Goal: Task Accomplishment & Management: Manage account settings

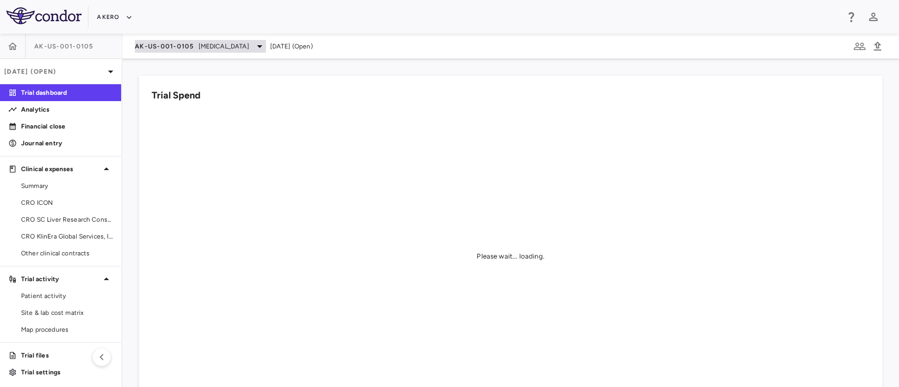
click at [202, 46] on span "[MEDICAL_DATA]" at bounding box center [223, 46] width 51 height 9
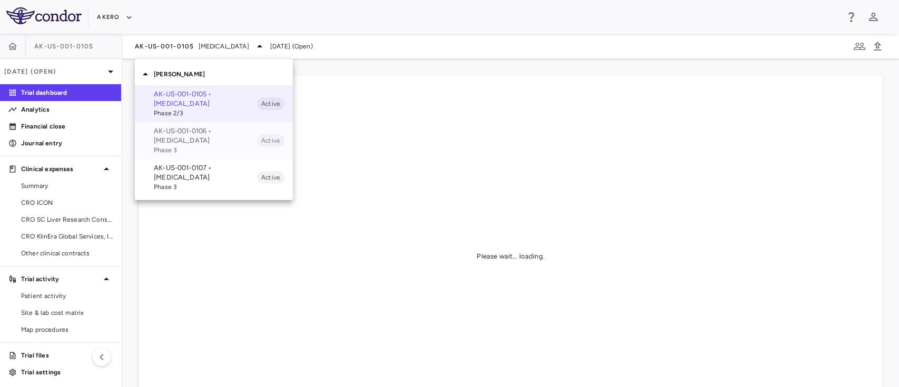
click at [201, 135] on p "AK-US-001-0106 • Nonalcoholic Steatohepatitis" at bounding box center [205, 135] width 103 height 19
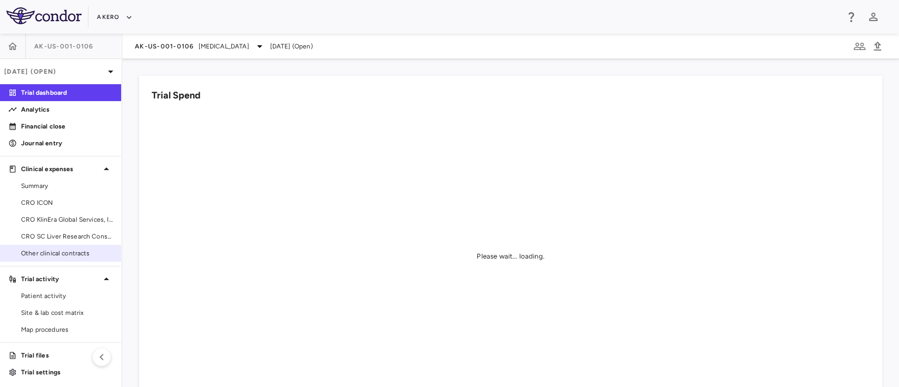
click at [53, 247] on link "Other clinical contracts" at bounding box center [60, 253] width 121 height 16
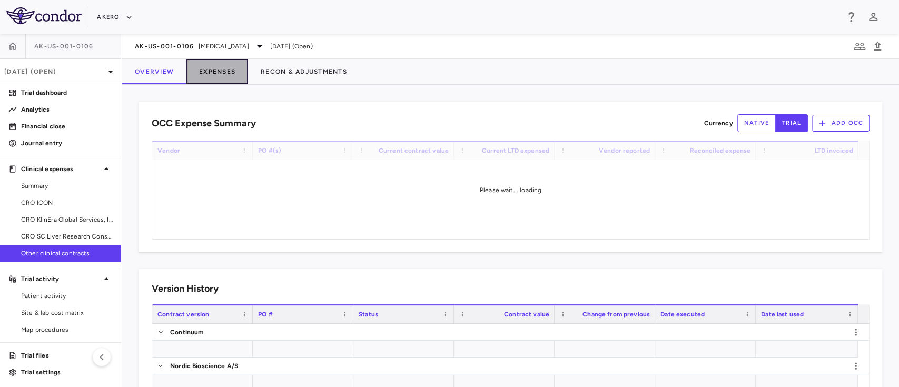
click at [223, 72] on button "Expenses" at bounding box center [217, 71] width 62 height 25
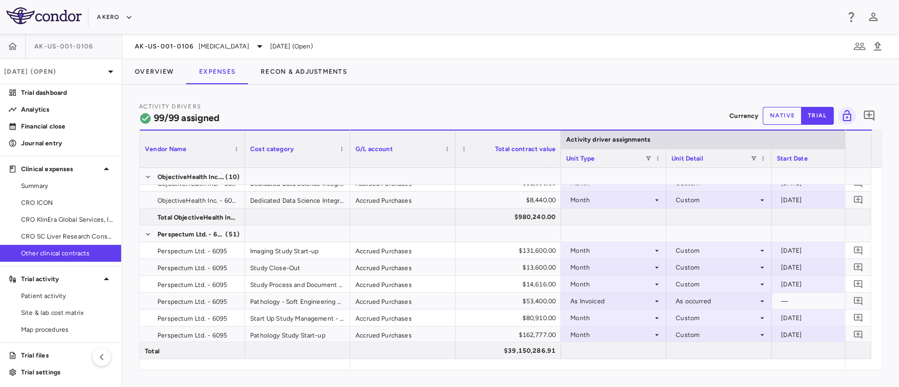
scroll to position [0, 373]
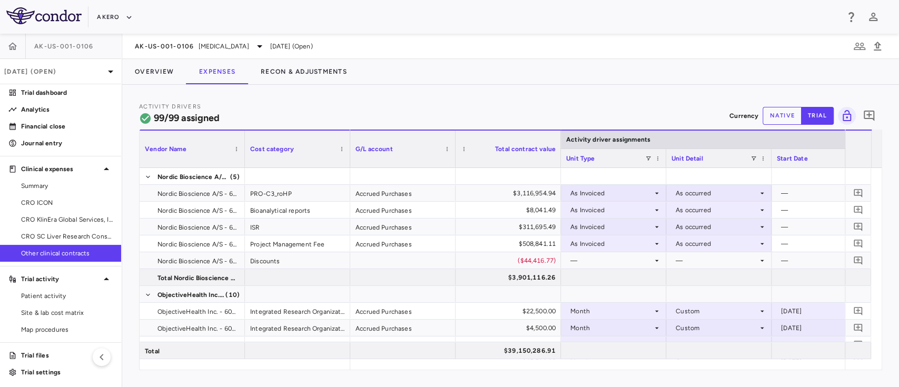
click at [466, 69] on div "Overview Expenses Recon & Adjustments" at bounding box center [510, 71] width 776 height 25
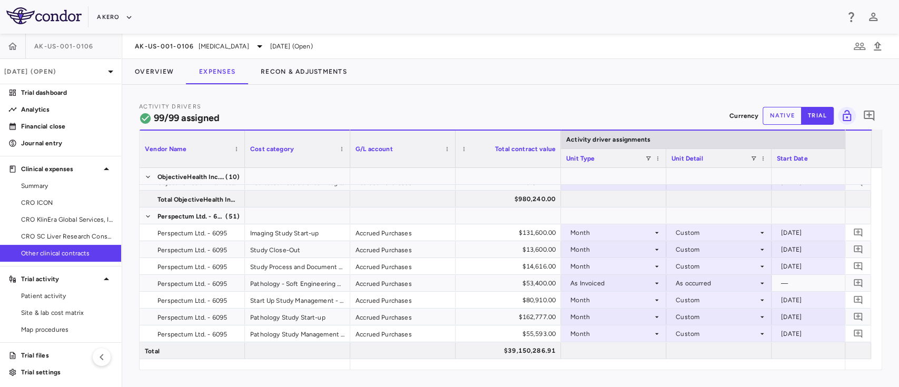
scroll to position [0, 117]
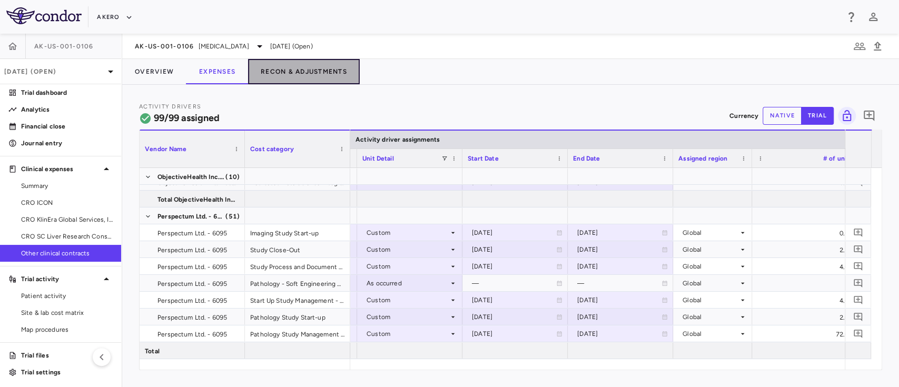
click at [278, 68] on button "Recon & Adjustments" at bounding box center [304, 71] width 112 height 25
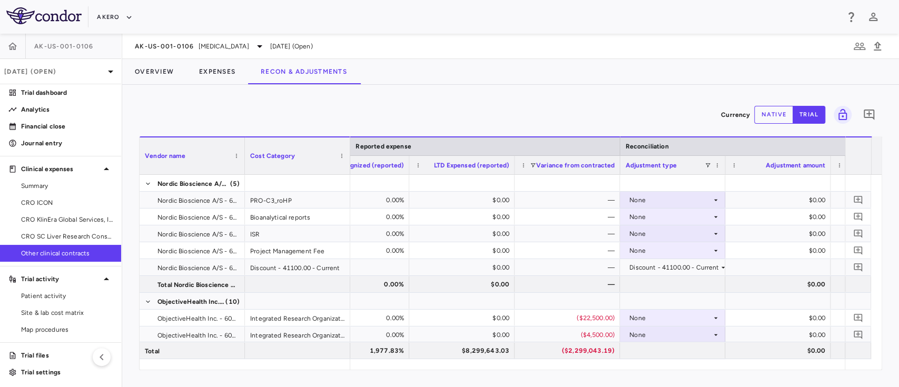
scroll to position [0, 1401]
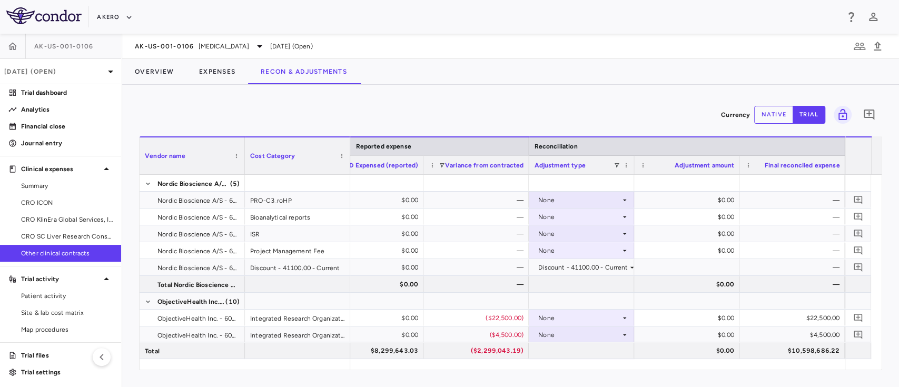
click at [762, 117] on button "native" at bounding box center [773, 115] width 39 height 18
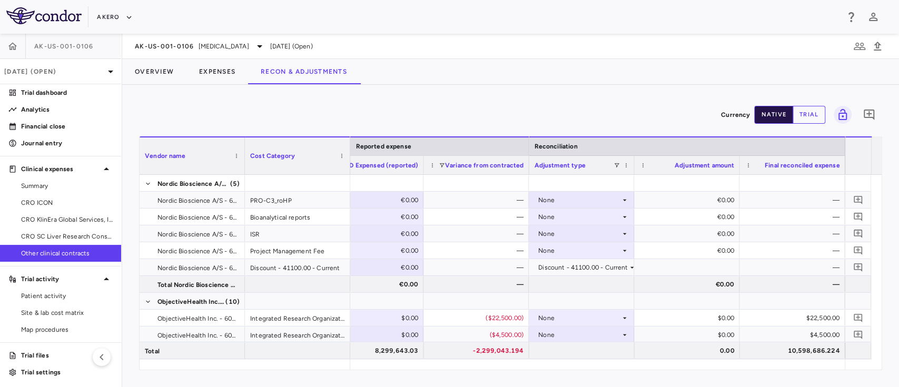
type button "native"
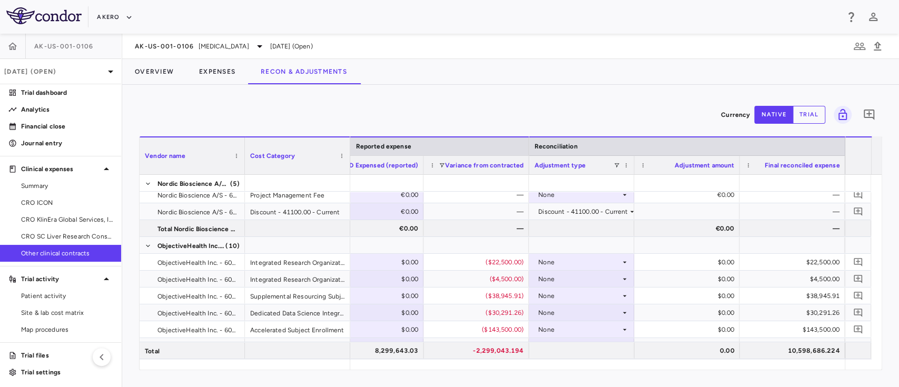
scroll to position [84, 0]
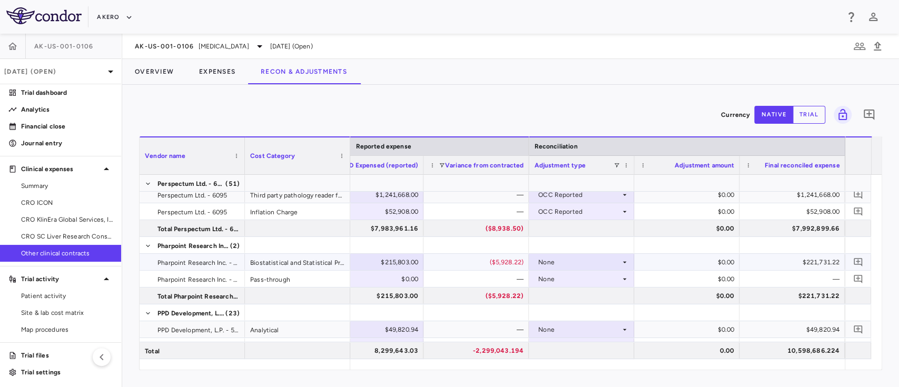
click at [396, 262] on div "$215,803.00" at bounding box center [372, 262] width 91 height 17
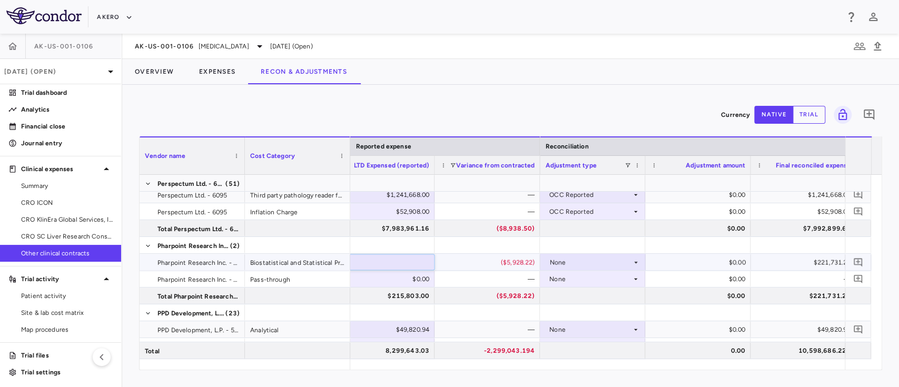
type input "*"
type input "*********"
click at [472, 110] on div "Currency native trial 0" at bounding box center [510, 115] width 743 height 26
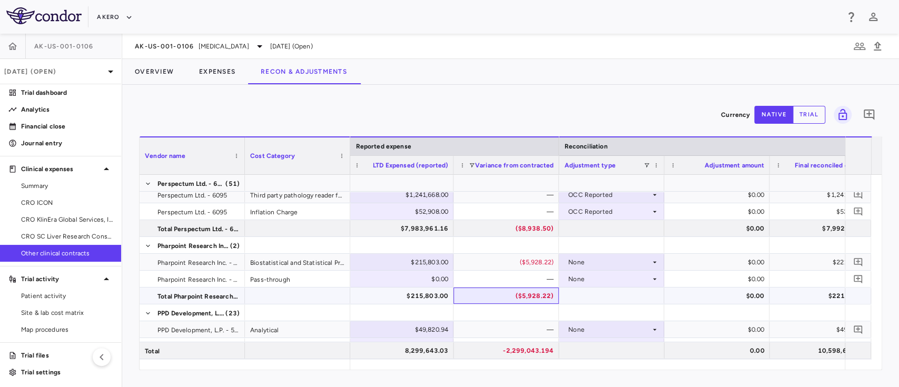
click at [475, 293] on div "($5,928.22)" at bounding box center [508, 295] width 91 height 17
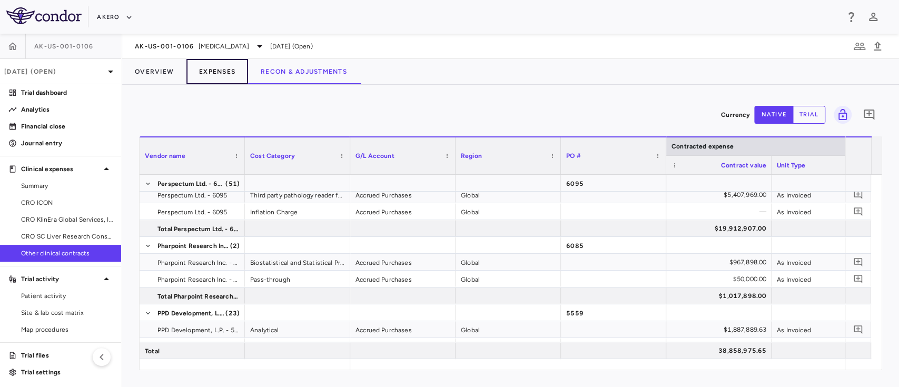
click at [224, 67] on button "Expenses" at bounding box center [217, 71] width 62 height 25
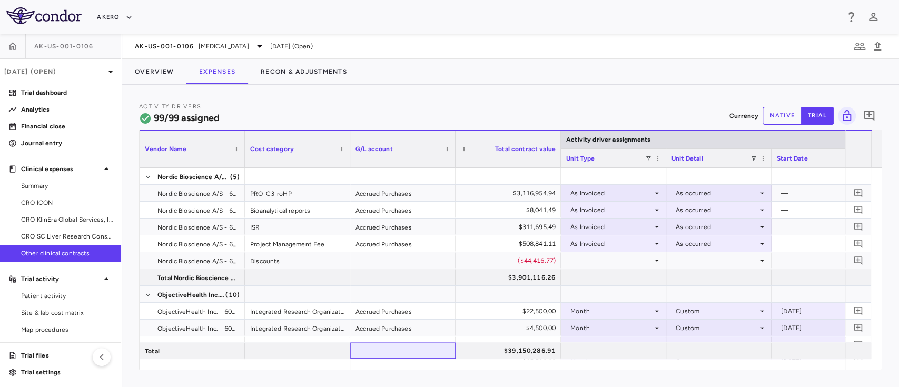
drag, startPoint x: 384, startPoint y: 358, endPoint x: 872, endPoint y: 370, distance: 488.1
click at [872, 370] on div "Activity Drivers 99/99 assigned Currency native trial 0 Vendor Name Drag here t…" at bounding box center [510, 236] width 776 height 302
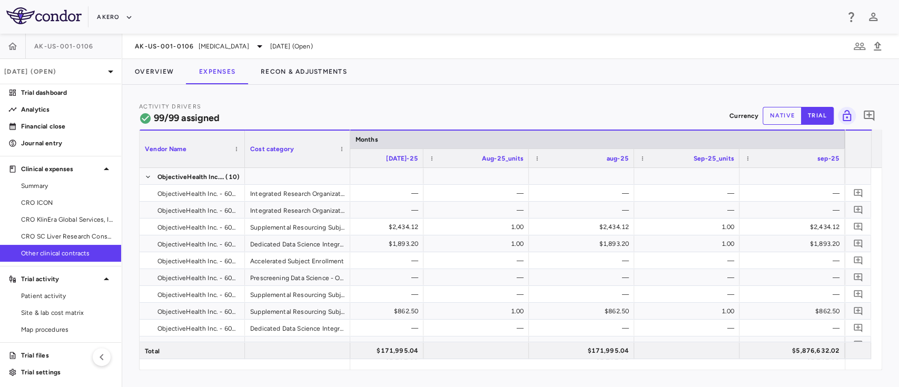
click at [776, 117] on button "native" at bounding box center [781, 116] width 39 height 18
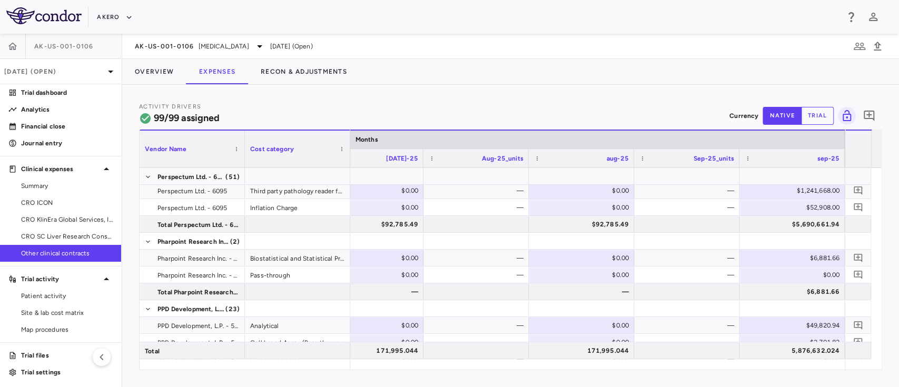
type button "native"
drag, startPoint x: 816, startPoint y: 370, endPoint x: 788, endPoint y: 370, distance: 28.4
click at [788, 370] on div "Vendor Name Drag here to set column labels Vendor Name Cost category Months Jul…" at bounding box center [510, 250] width 743 height 241
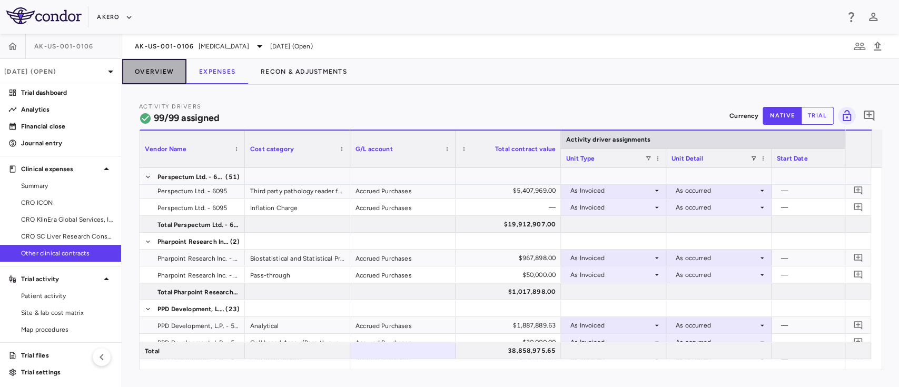
click at [156, 72] on button "Overview" at bounding box center [154, 71] width 64 height 25
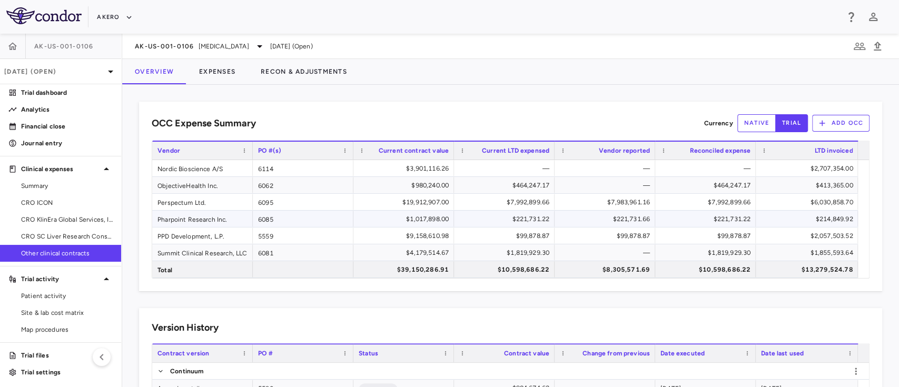
click at [513, 218] on div "$221,731.22" at bounding box center [506, 219] width 86 height 17
click at [200, 74] on button "Expenses" at bounding box center [217, 71] width 62 height 25
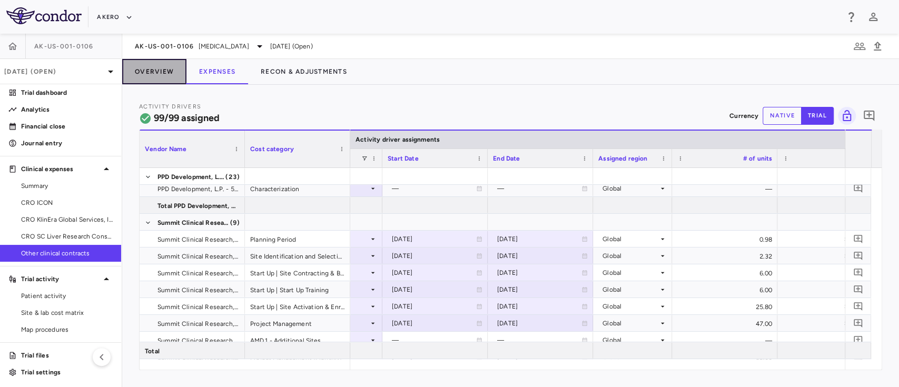
click at [151, 71] on button "Overview" at bounding box center [154, 71] width 64 height 25
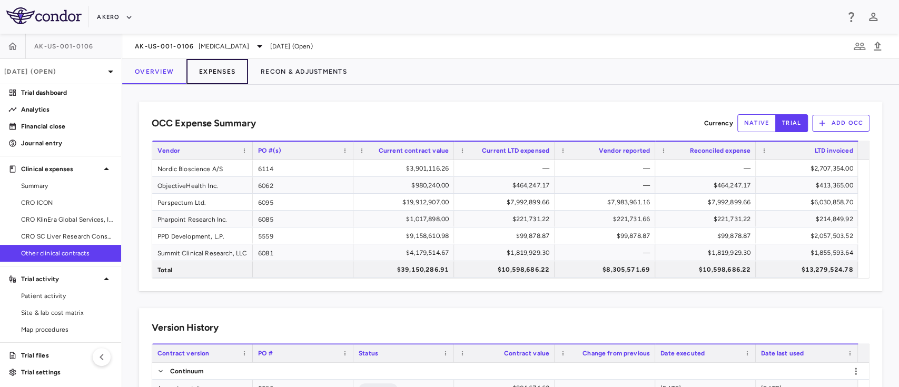
click at [207, 71] on button "Expenses" at bounding box center [217, 71] width 62 height 25
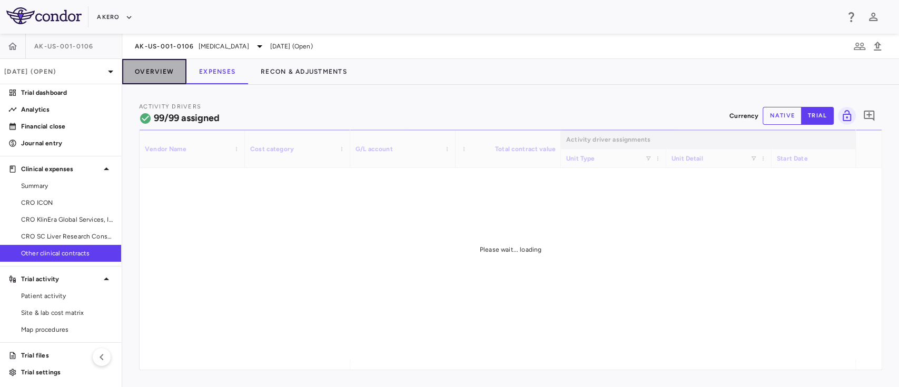
click at [147, 74] on button "Overview" at bounding box center [154, 71] width 64 height 25
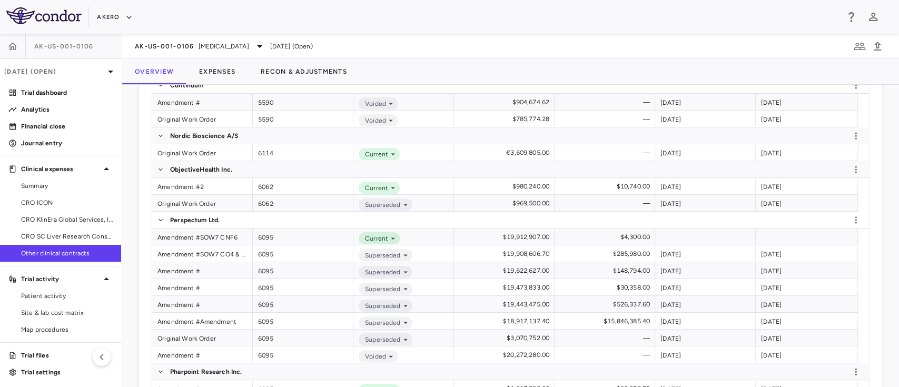
scroll to position [296, 0]
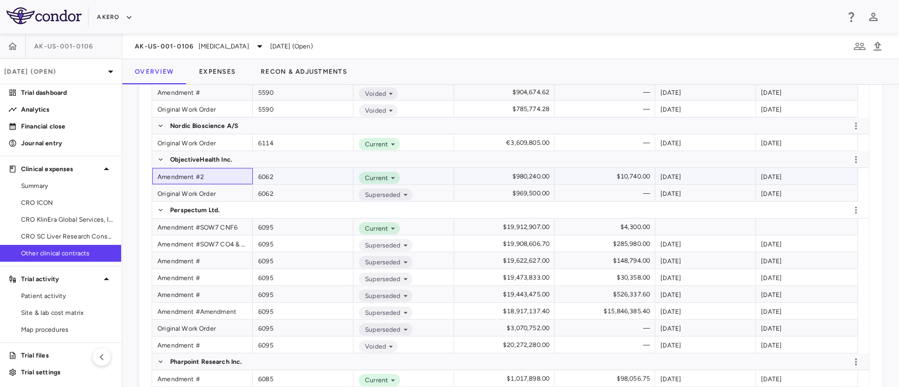
click at [185, 174] on div "Amendment #2" at bounding box center [202, 176] width 101 height 16
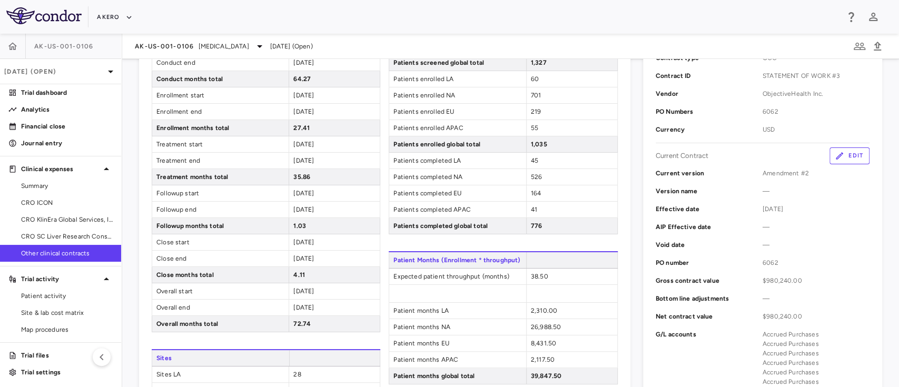
scroll to position [175, 0]
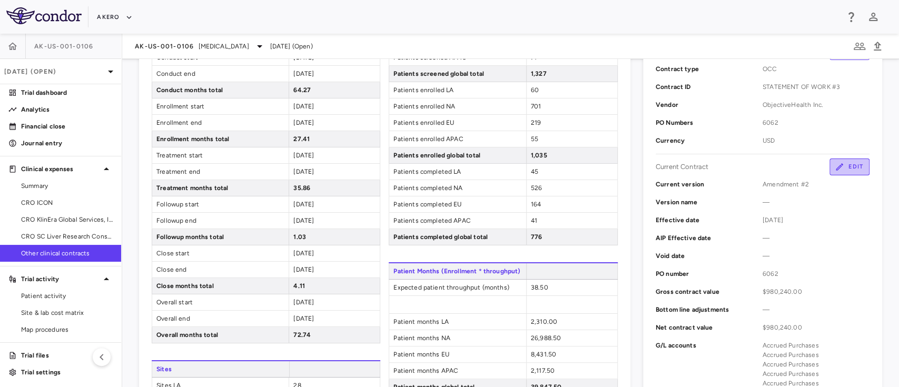
click at [849, 159] on button "Edit" at bounding box center [849, 166] width 40 height 17
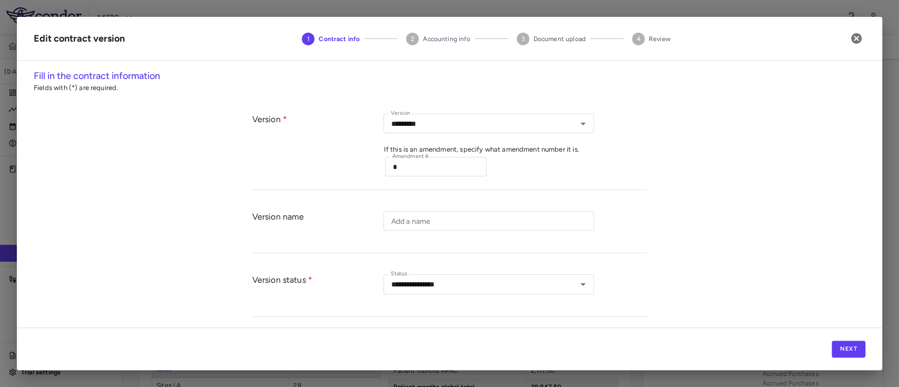
type input "*********"
type input "**********"
type input "****"
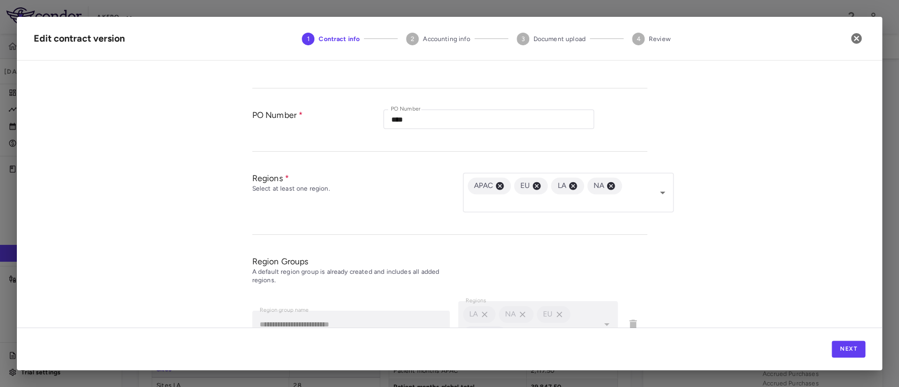
scroll to position [479, 0]
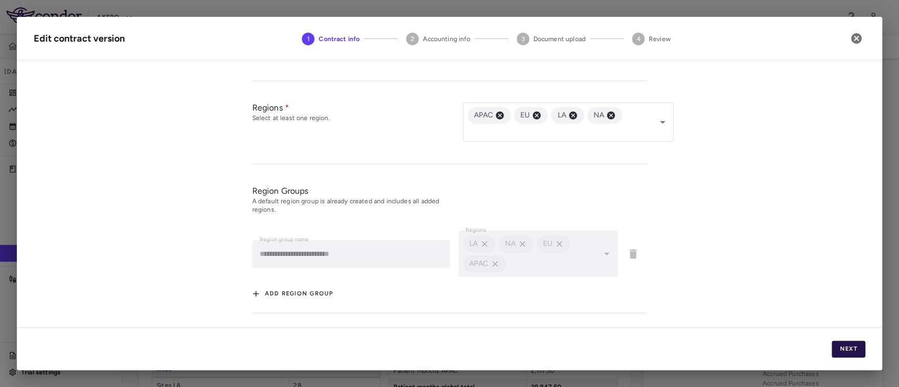
click at [838, 348] on button "Next" at bounding box center [848, 349] width 34 height 17
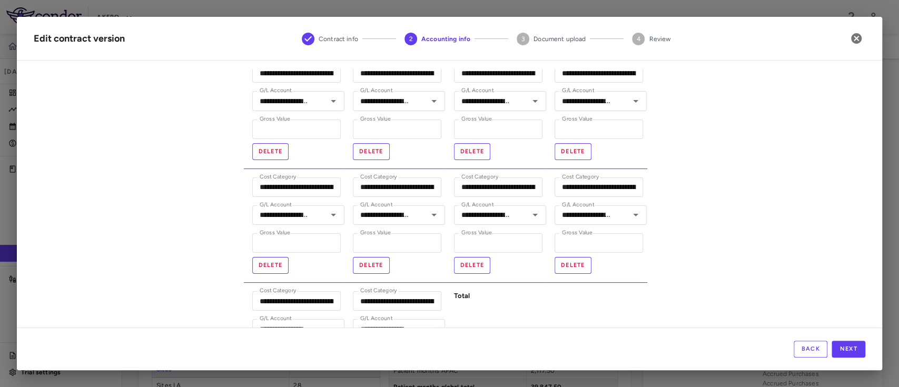
scroll to position [93, 0]
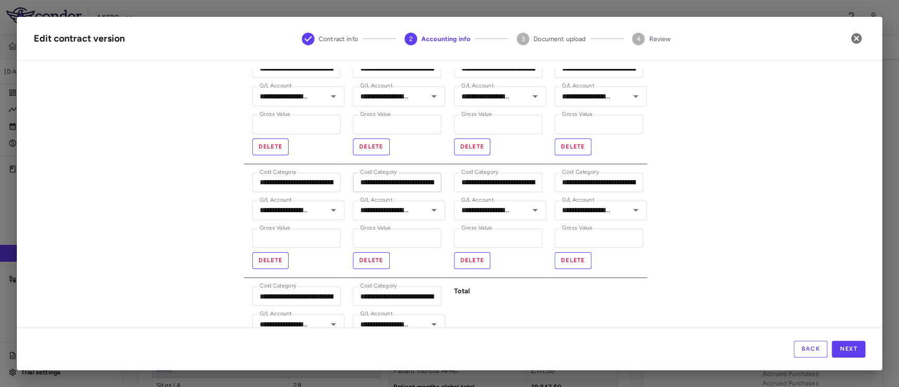
click at [389, 183] on input "**********" at bounding box center [397, 182] width 88 height 19
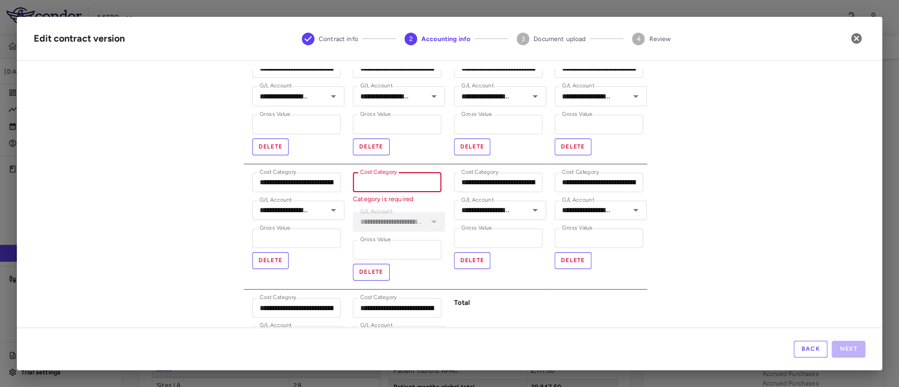
paste input "**********"
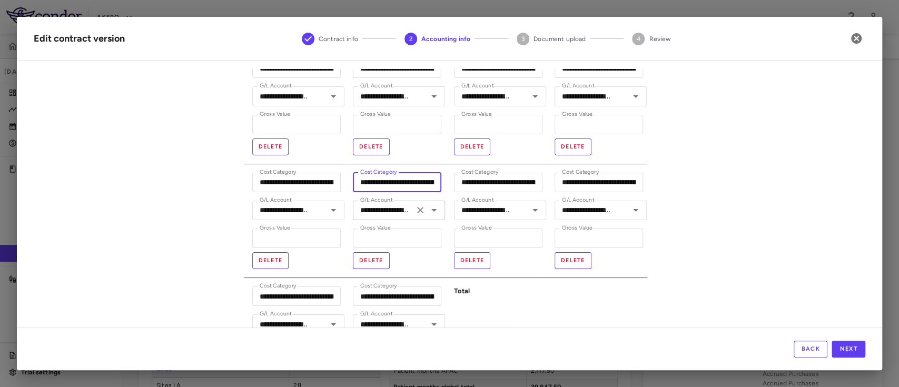
scroll to position [0, 350]
type input "**********"
click at [735, 178] on div "**********" at bounding box center [449, 198] width 865 height 258
click at [575, 180] on input "**********" at bounding box center [598, 182] width 88 height 19
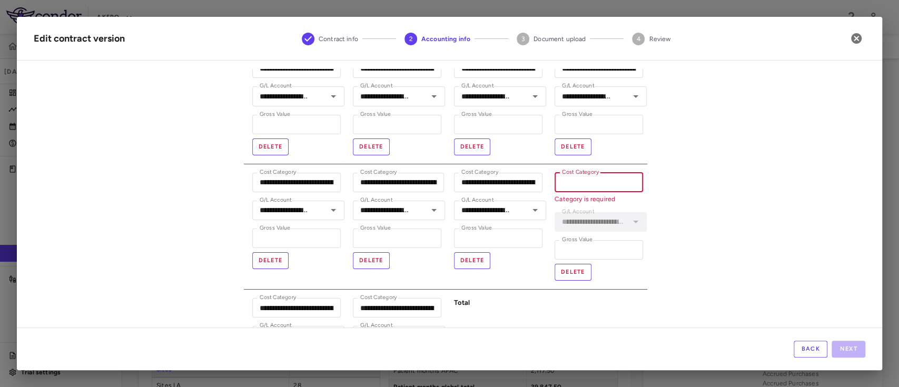
paste input "**********"
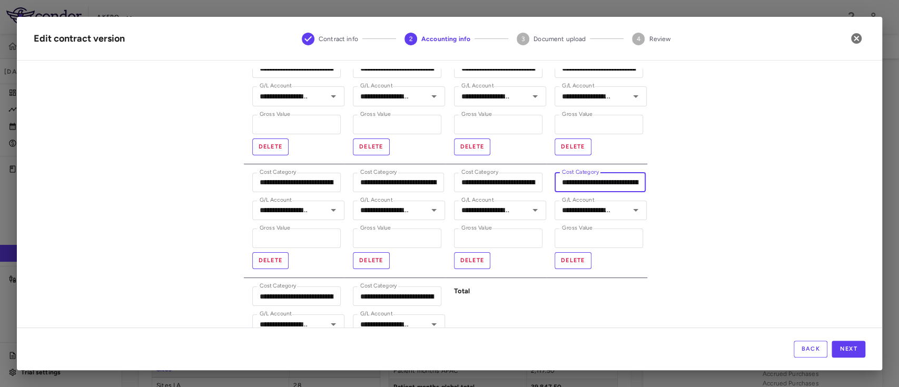
type input "**********"
click at [699, 191] on div "**********" at bounding box center [449, 198] width 865 height 258
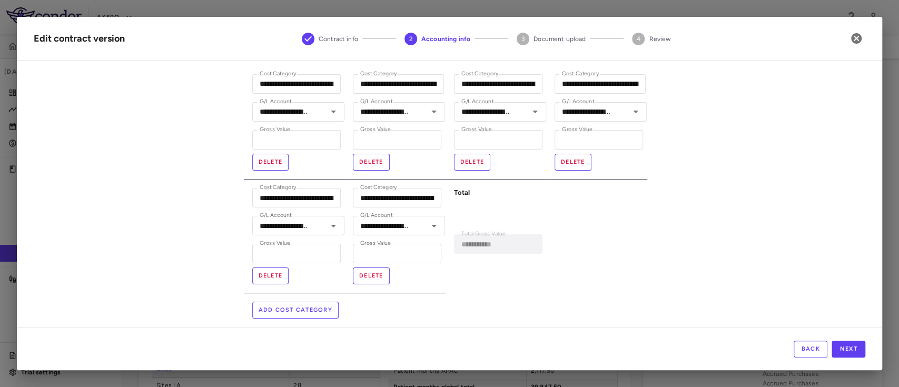
scroll to position [198, 0]
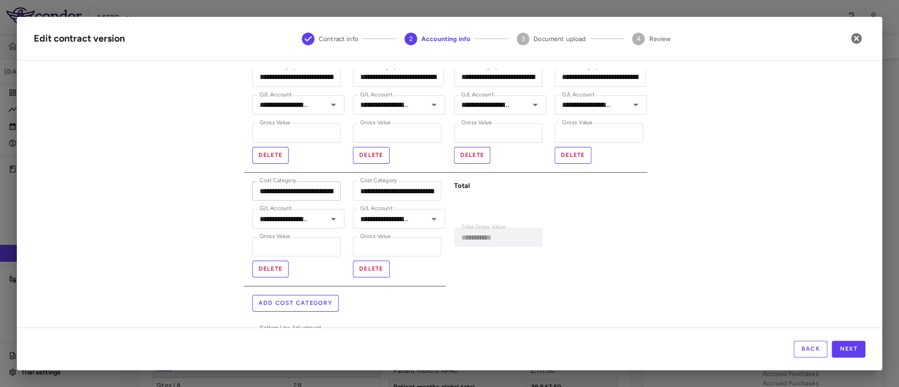
click at [272, 194] on input "**********" at bounding box center [296, 190] width 88 height 19
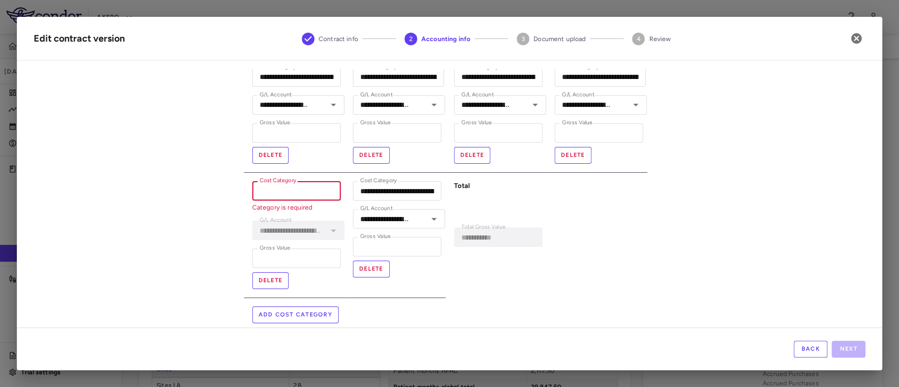
paste input "**********"
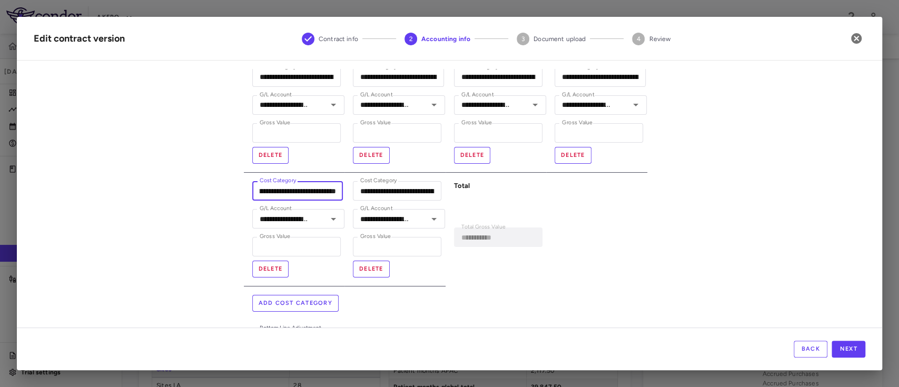
type input "**********"
click at [138, 225] on div "**********" at bounding box center [449, 198] width 865 height 258
click at [381, 187] on input "**********" at bounding box center [397, 190] width 88 height 19
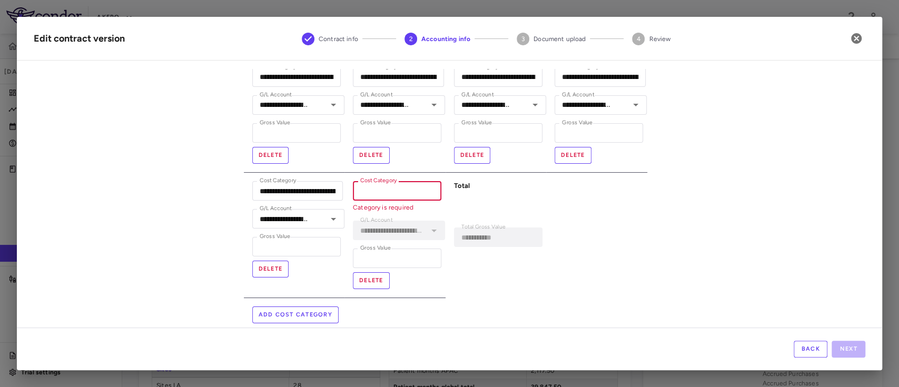
paste input "**********"
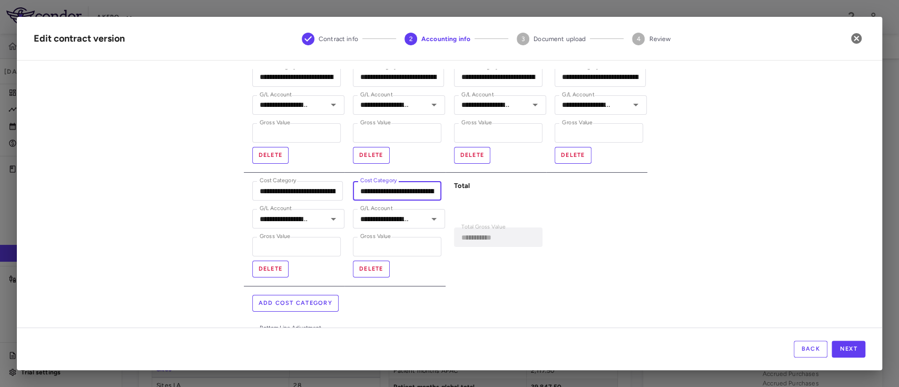
scroll to position [0, 251]
type input "**********"
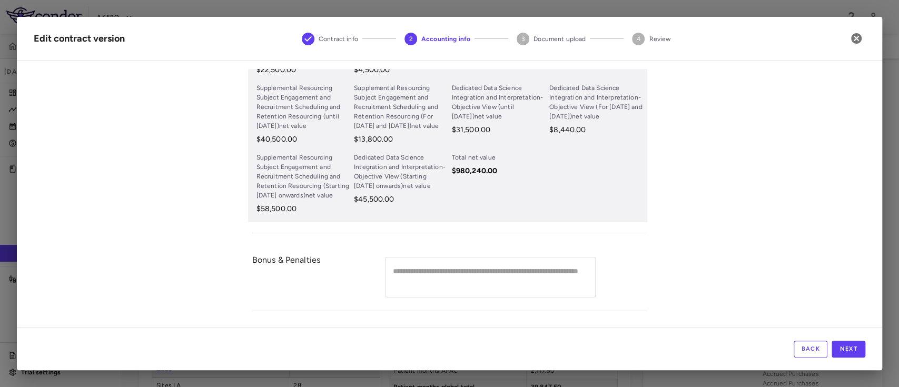
scroll to position [541, 0]
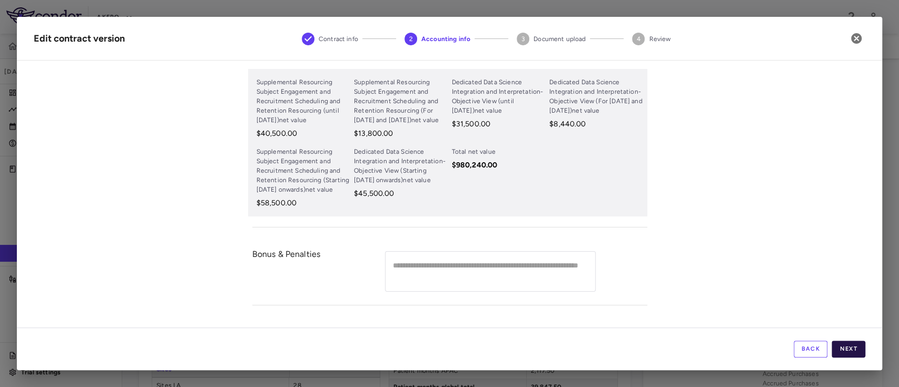
click at [848, 354] on button "Next" at bounding box center [848, 349] width 34 height 17
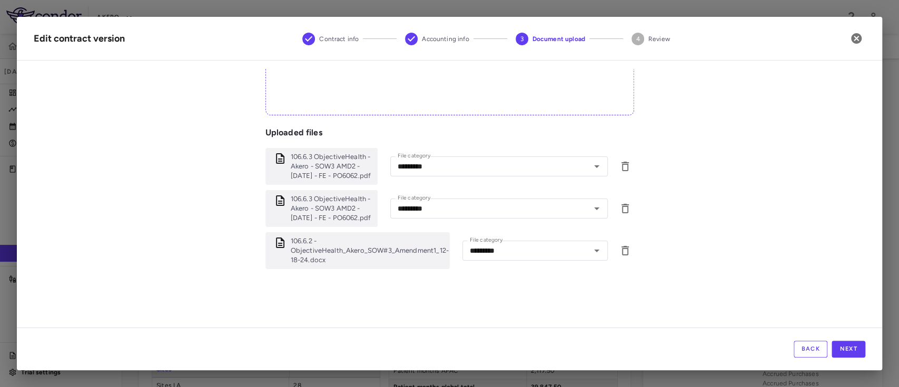
scroll to position [232, 0]
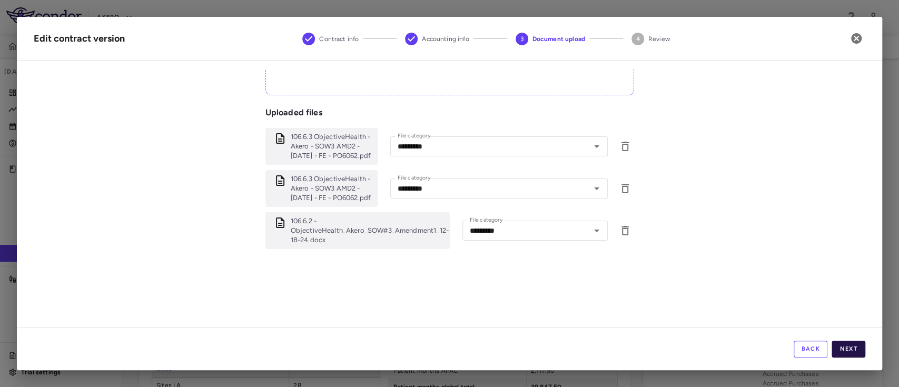
click at [850, 352] on button "Next" at bounding box center [848, 349] width 34 height 17
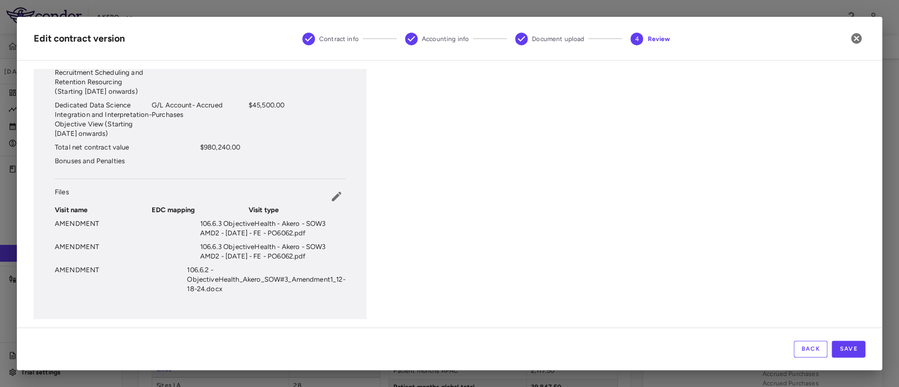
scroll to position [546, 0]
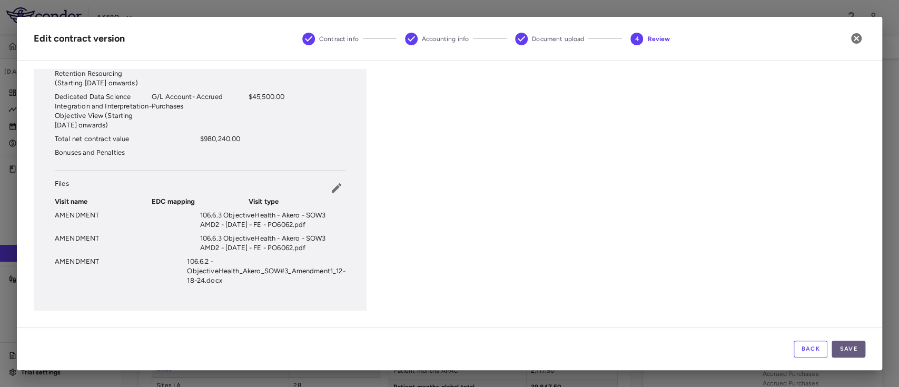
click at [851, 344] on button "Save" at bounding box center [848, 349] width 34 height 17
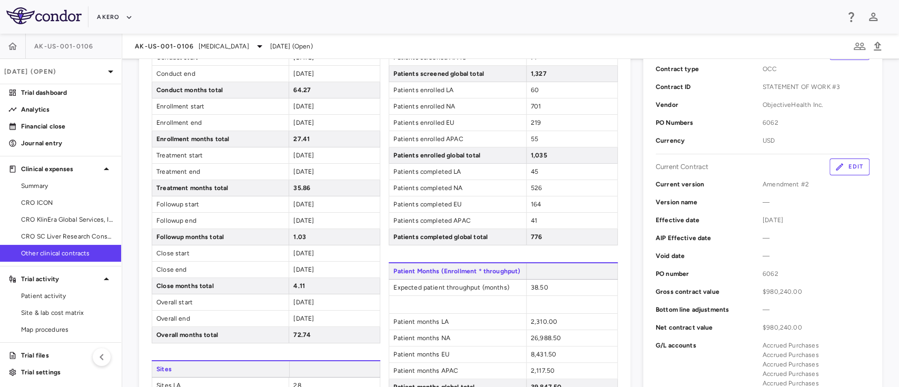
click at [67, 253] on span "Other clinical contracts" at bounding box center [67, 252] width 92 height 9
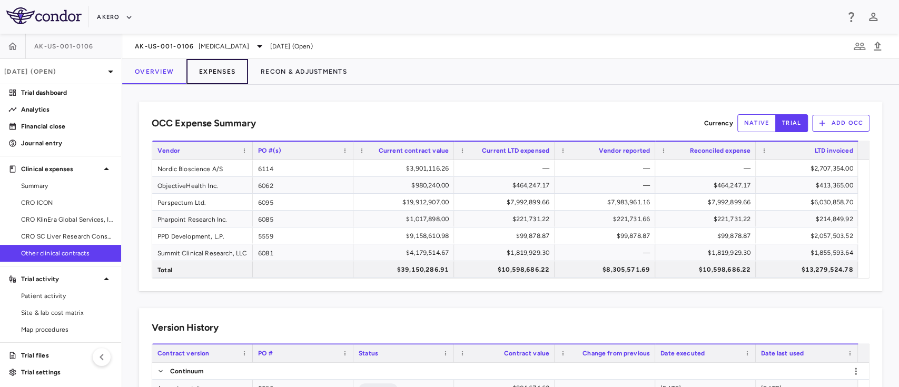
click at [210, 69] on button "Expenses" at bounding box center [217, 71] width 62 height 25
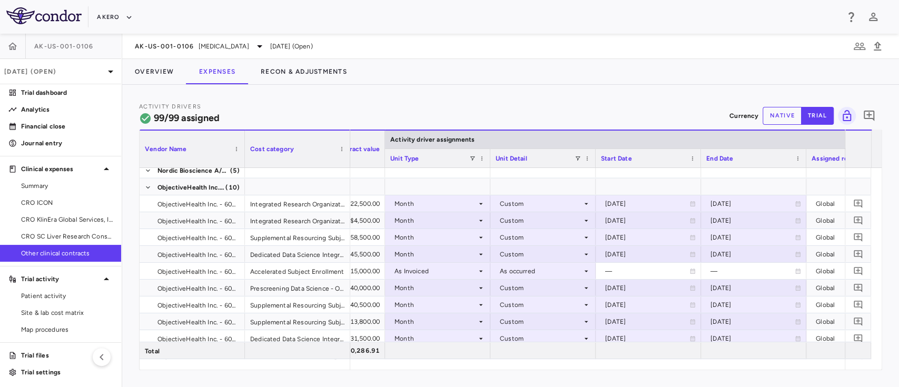
scroll to position [0, 186]
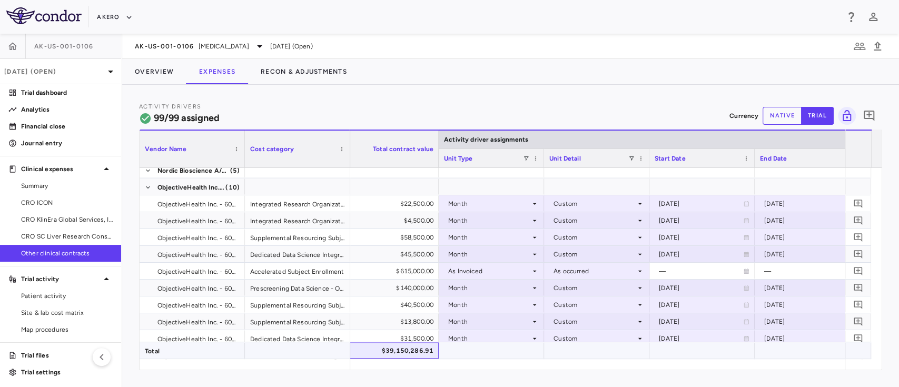
drag, startPoint x: 405, startPoint y: 357, endPoint x: 413, endPoint y: 358, distance: 8.1
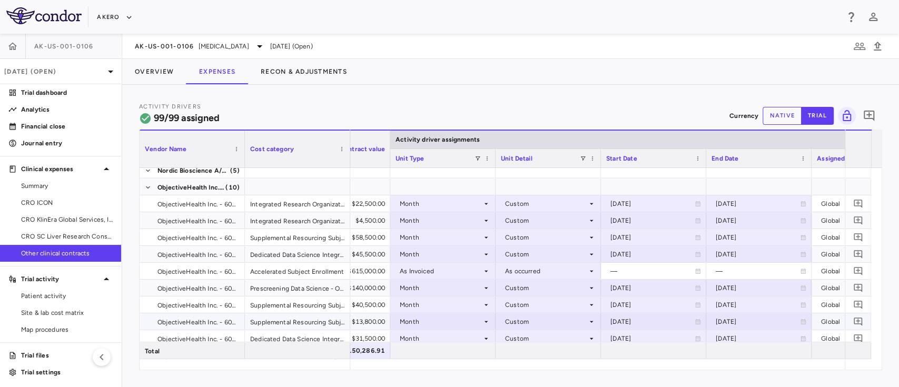
click at [805, 322] on icon at bounding box center [803, 321] width 6 height 6
click at [805, 322] on icon "Choose date, selected date is Apr 30, 2026" at bounding box center [802, 322] width 7 height 8
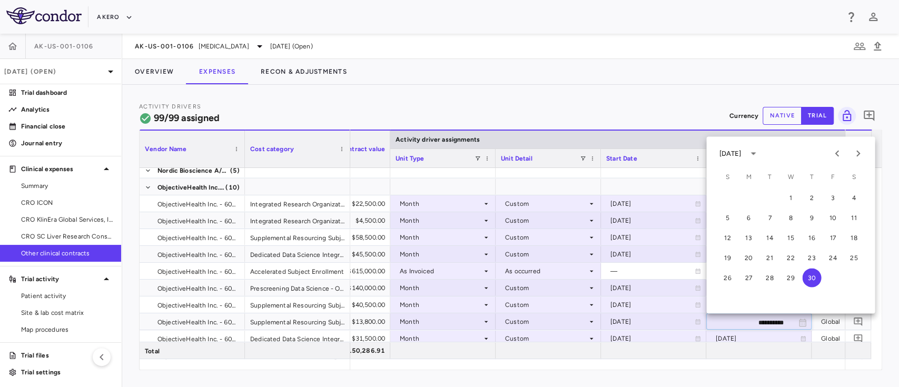
click at [741, 154] on div "[DATE]" at bounding box center [730, 152] width 22 height 9
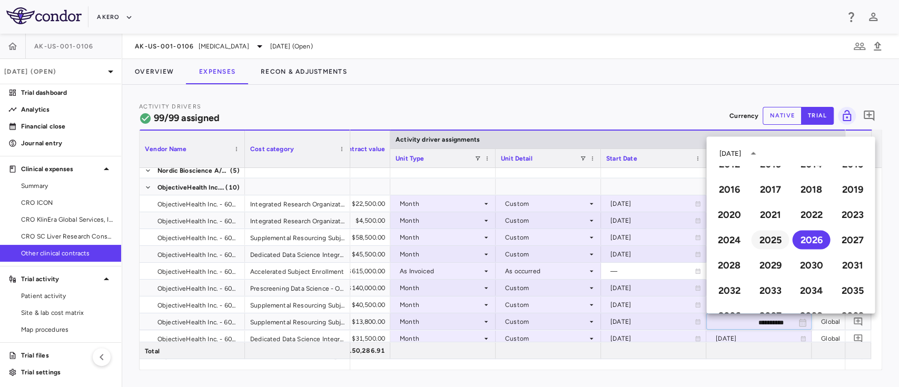
click at [766, 238] on button "2025" at bounding box center [770, 239] width 38 height 19
type input "**********"
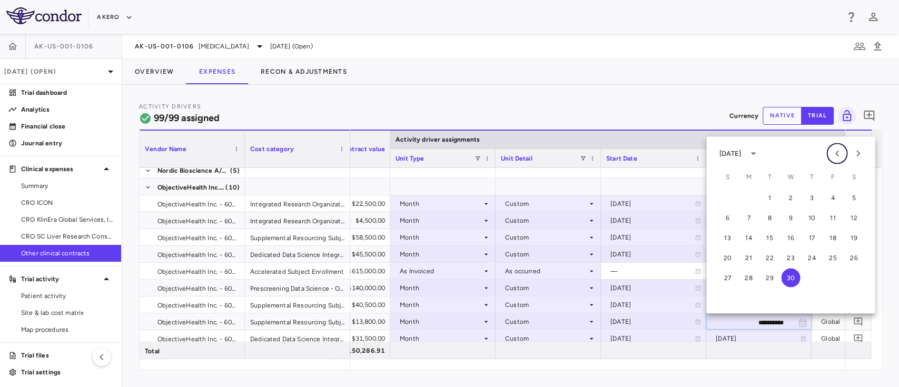
click at [841, 150] on icon "Previous month" at bounding box center [836, 153] width 13 height 13
click at [833, 278] on button "28" at bounding box center [832, 277] width 19 height 19
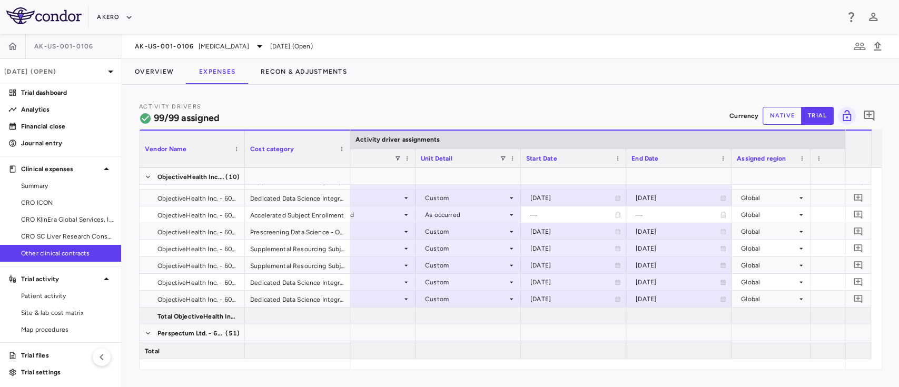
scroll to position [0, 266]
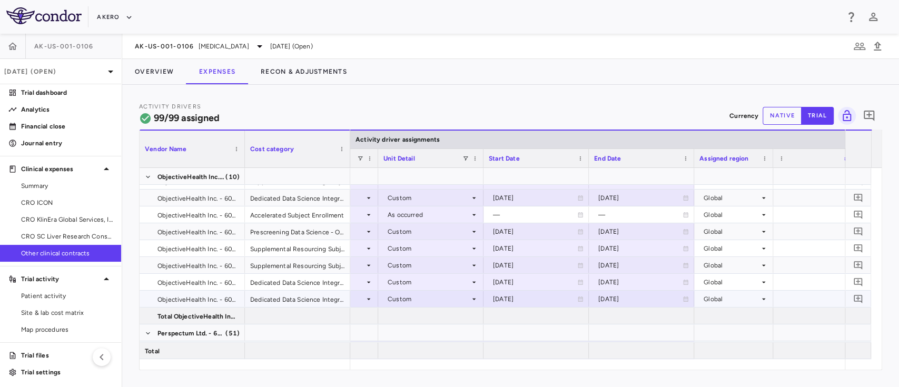
click at [681, 296] on div "[DATE]" at bounding box center [640, 299] width 84 height 17
click at [681, 296] on icon "Choose date, selected date is Apr 30, 2026" at bounding box center [684, 299] width 9 height 9
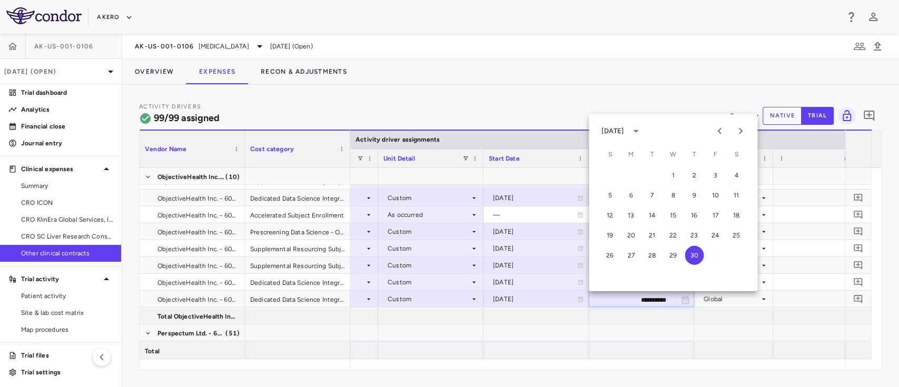
click at [620, 124] on div "[DATE]" at bounding box center [622, 131] width 43 height 18
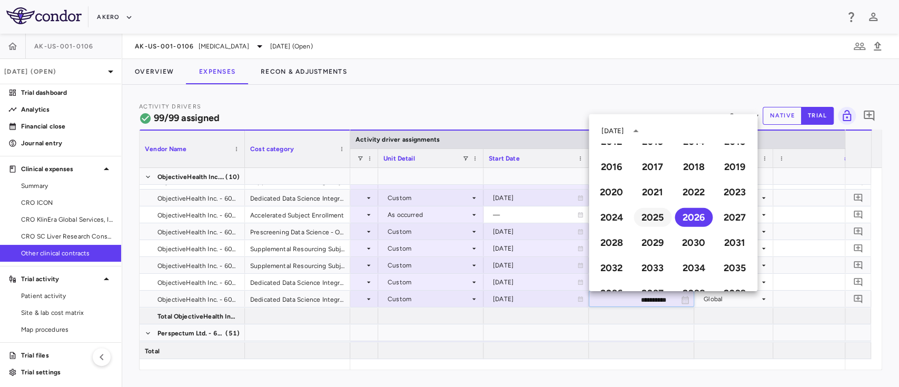
click at [651, 213] on button "2025" at bounding box center [652, 217] width 38 height 19
type input "**********"
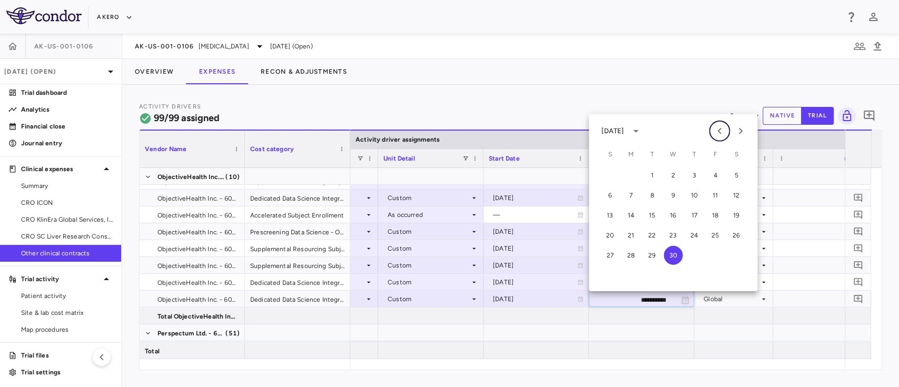
click at [723, 126] on icon "Previous month" at bounding box center [719, 131] width 13 height 13
click at [712, 253] on button "28" at bounding box center [714, 255] width 19 height 19
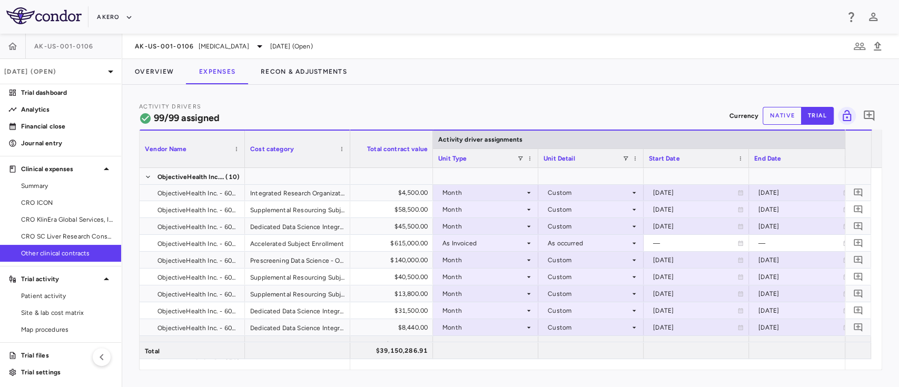
scroll to position [107, 0]
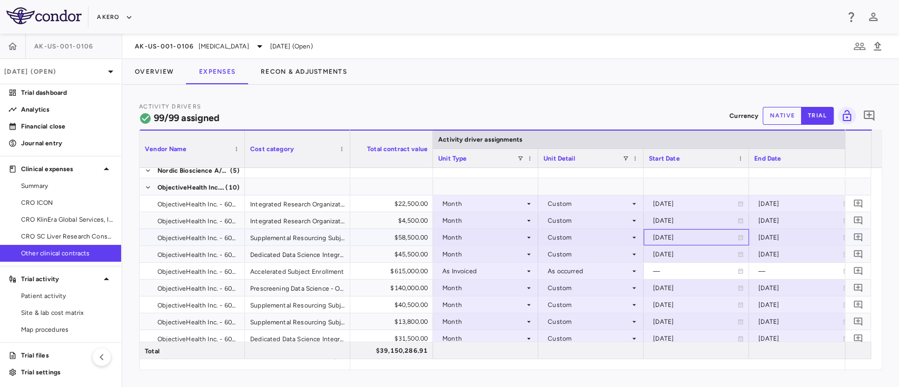
click at [739, 235] on icon at bounding box center [740, 237] width 5 height 5
click at [739, 235] on icon "Choose date, selected date is Jun 1, 2024" at bounding box center [739, 238] width 7 height 8
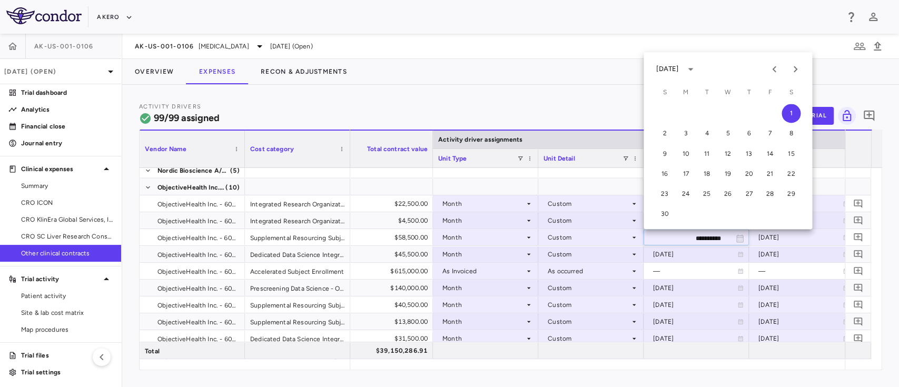
click at [669, 64] on div "[DATE]" at bounding box center [667, 68] width 22 height 9
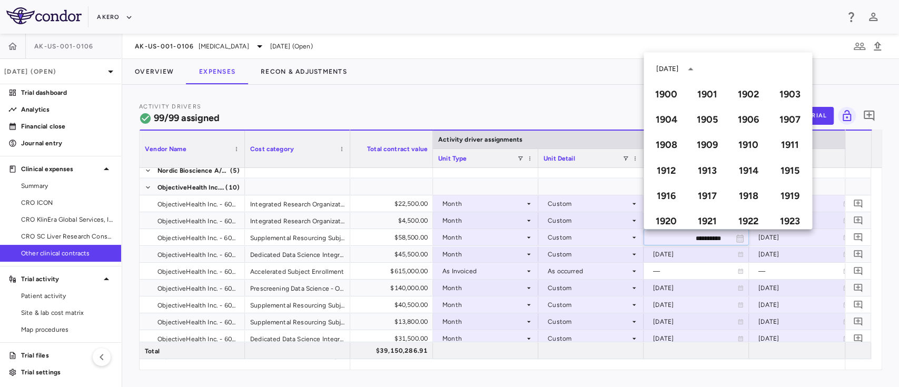
scroll to position [722, 0]
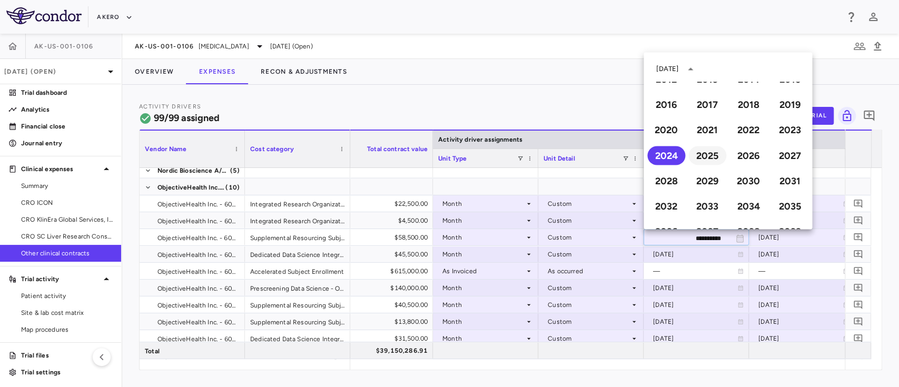
click at [706, 164] on button "2025" at bounding box center [707, 155] width 38 height 19
type input "**********"
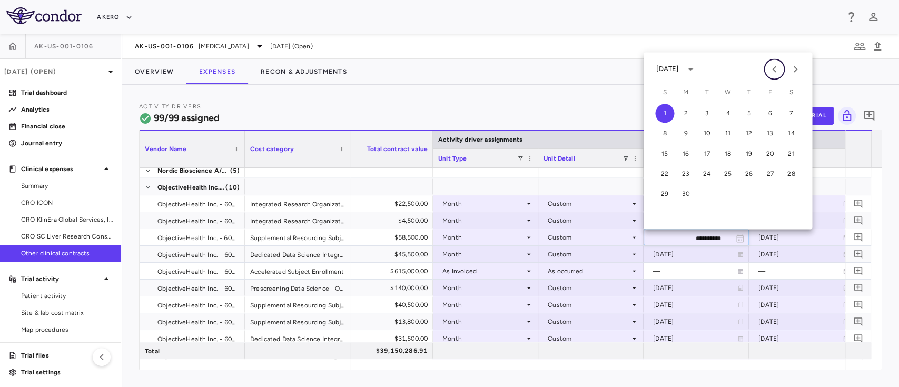
click at [771, 67] on icon "Previous month" at bounding box center [774, 69] width 13 height 13
click at [771, 72] on icon "Previous month" at bounding box center [774, 69] width 13 height 13
click at [790, 110] on button "1" at bounding box center [790, 113] width 19 height 19
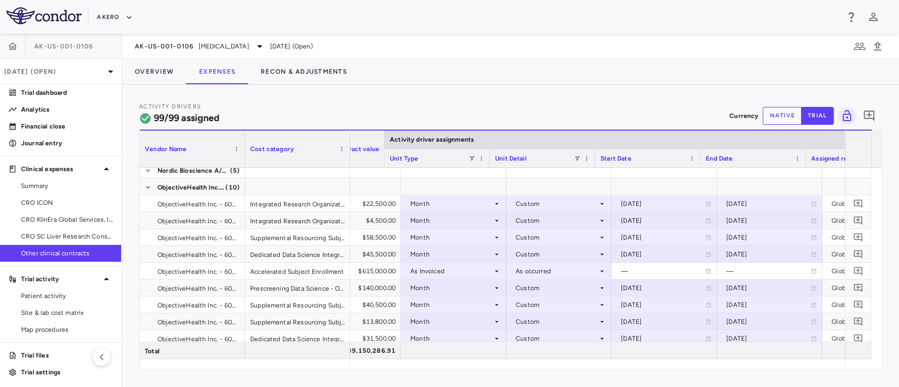
scroll to position [0, 176]
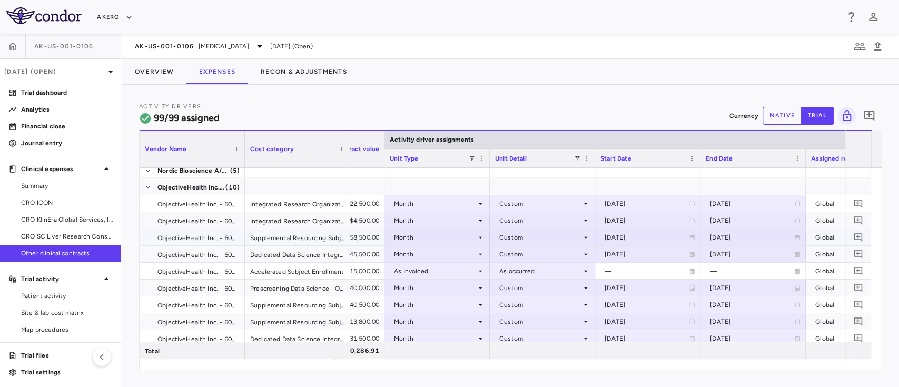
click at [798, 236] on icon at bounding box center [797, 237] width 6 height 6
click at [798, 236] on icon "Choose date, selected date is Jun 1, 2026" at bounding box center [796, 238] width 7 height 8
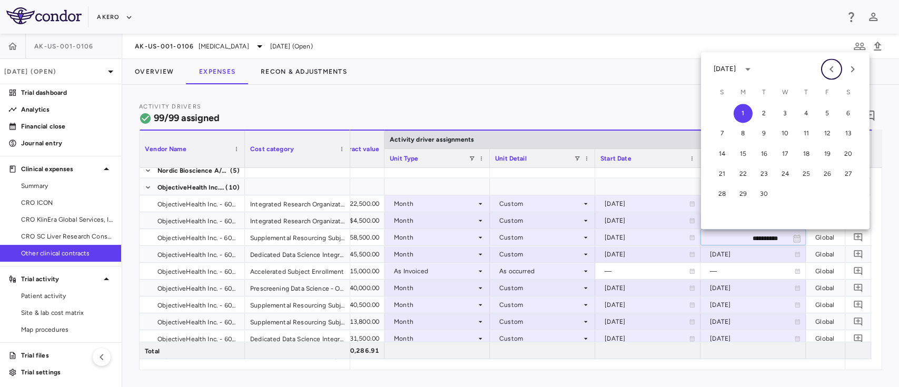
click at [829, 65] on icon "Previous month" at bounding box center [831, 69] width 13 height 13
click at [762, 194] on button "31" at bounding box center [763, 193] width 19 height 19
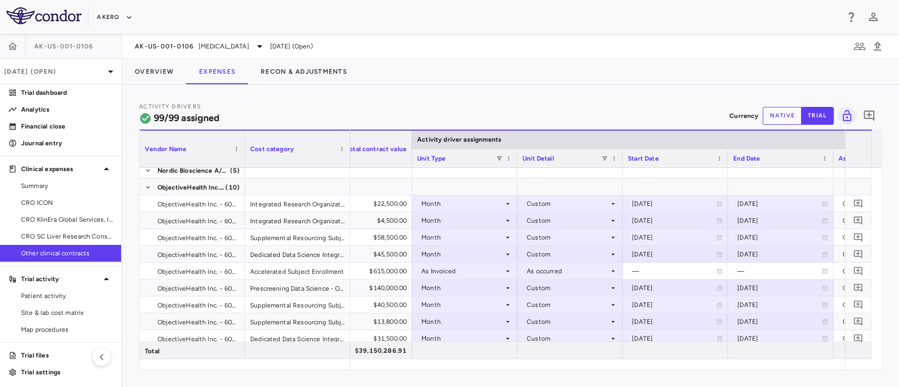
scroll to position [0, 155]
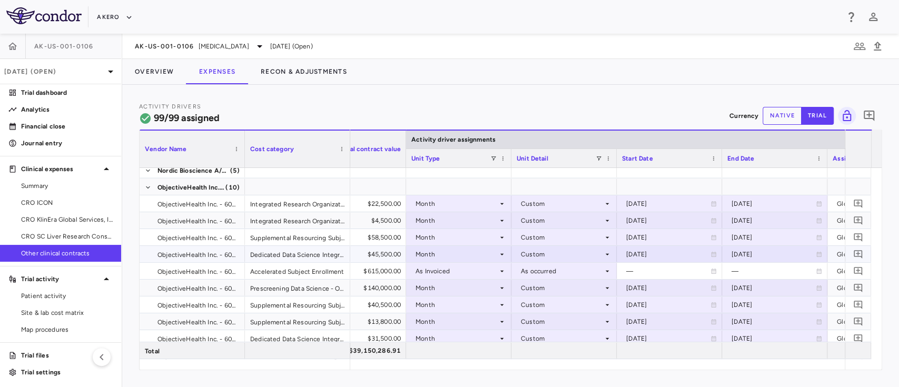
click at [708, 255] on div "[DATE]" at bounding box center [668, 254] width 84 height 17
click at [708, 255] on icon "Choose date, selected date is Jun 1, 2024" at bounding box center [712, 255] width 9 height 9
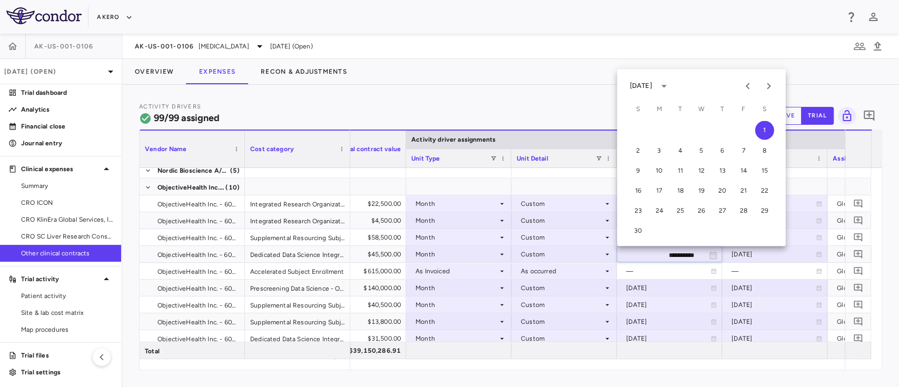
click at [646, 82] on div "[DATE]" at bounding box center [641, 85] width 22 height 9
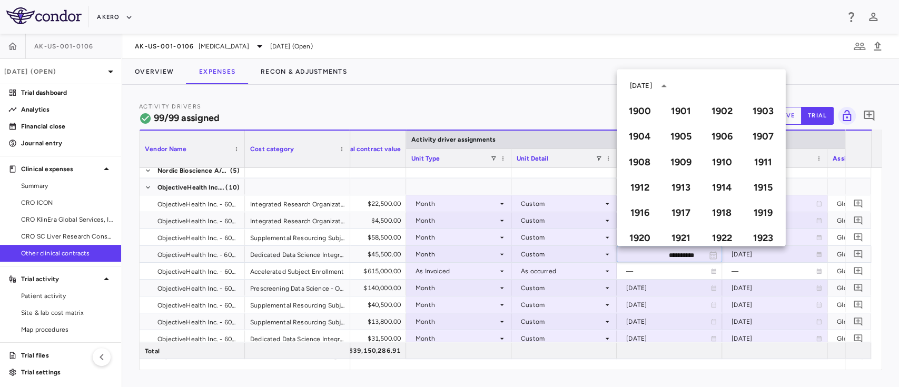
scroll to position [722, 0]
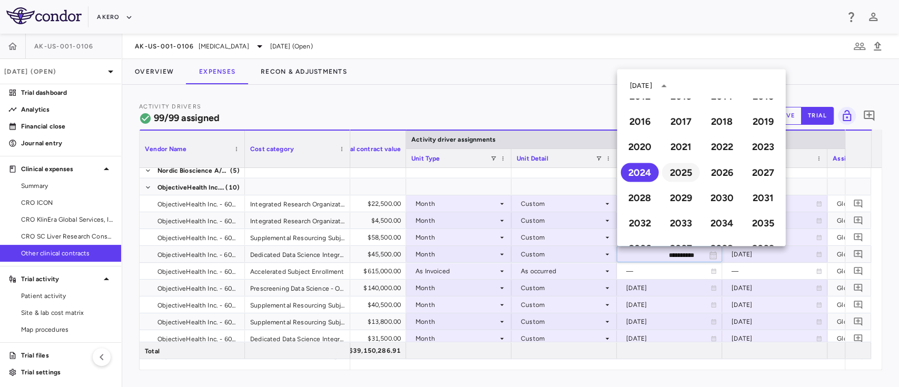
click at [672, 173] on button "2025" at bounding box center [681, 172] width 38 height 19
type input "**********"
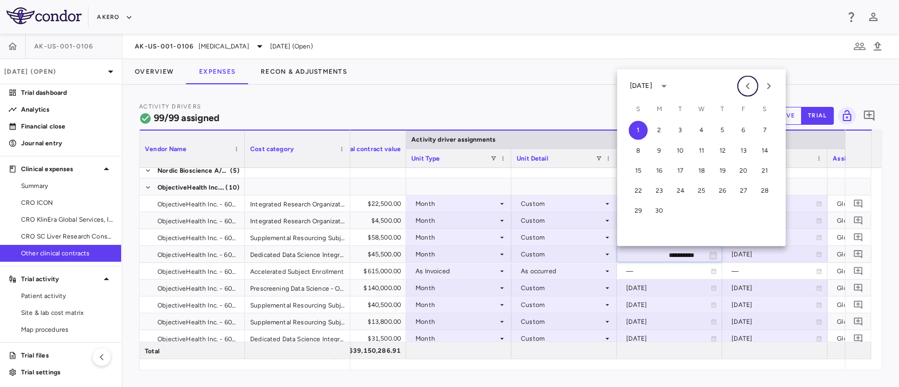
click at [746, 88] on icon "Previous month" at bounding box center [747, 85] width 13 height 13
click at [766, 128] on button "1" at bounding box center [764, 130] width 19 height 19
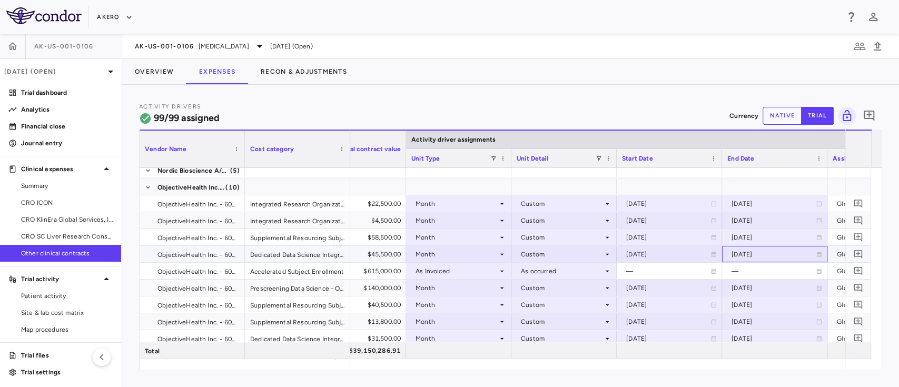
click at [816, 255] on icon at bounding box center [818, 254] width 6 height 6
click at [816, 255] on icon "Choose date, selected date is Jun 1, 2026" at bounding box center [817, 255] width 7 height 8
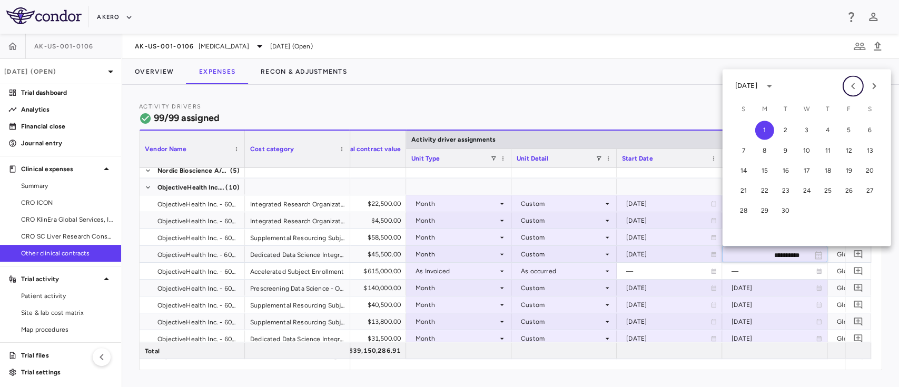
click at [852, 84] on icon "Previous month" at bounding box center [852, 85] width 13 height 13
click at [788, 206] on button "31" at bounding box center [785, 210] width 19 height 19
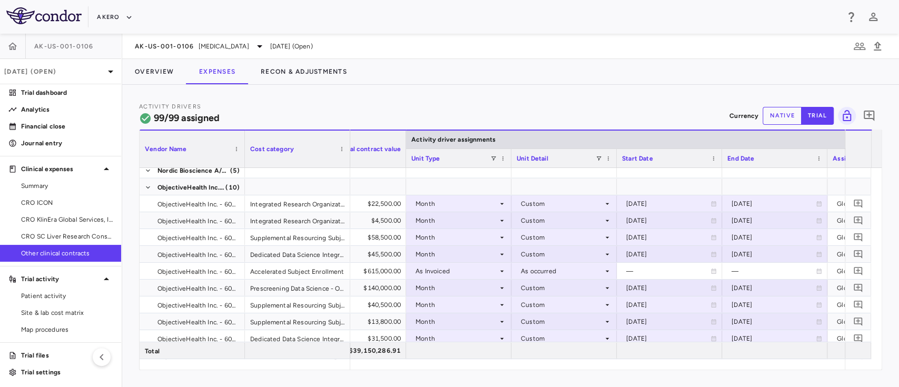
click at [154, 91] on div "Activity Drivers 99/99 assigned Currency native trial 0 Vendor Name Drag here t…" at bounding box center [510, 236] width 776 height 302
click at [142, 74] on button "Overview" at bounding box center [154, 71] width 64 height 25
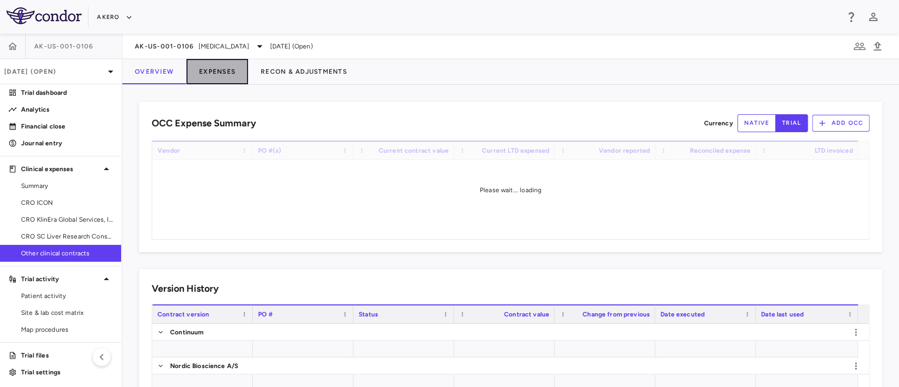
click at [212, 76] on button "Expenses" at bounding box center [217, 71] width 62 height 25
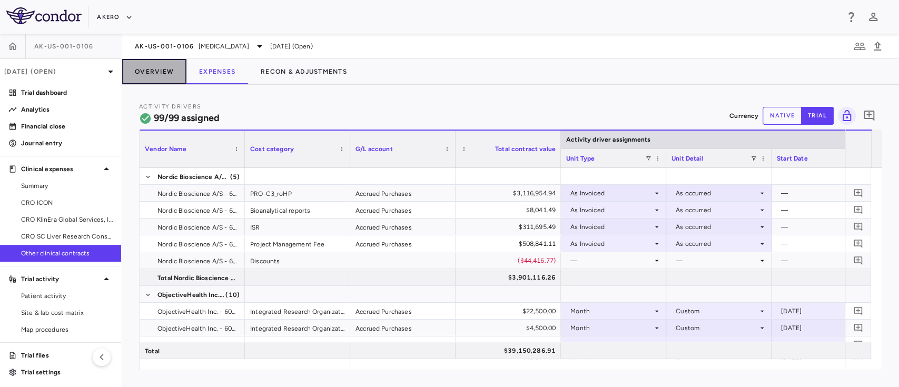
click at [158, 74] on button "Overview" at bounding box center [154, 71] width 64 height 25
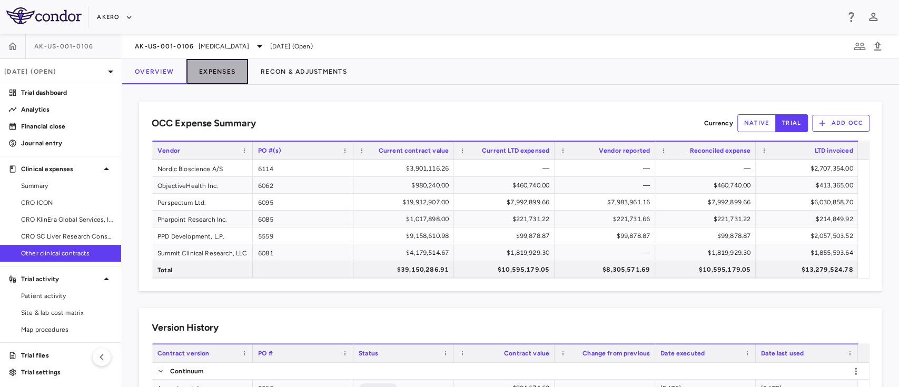
click at [220, 75] on button "Expenses" at bounding box center [217, 71] width 62 height 25
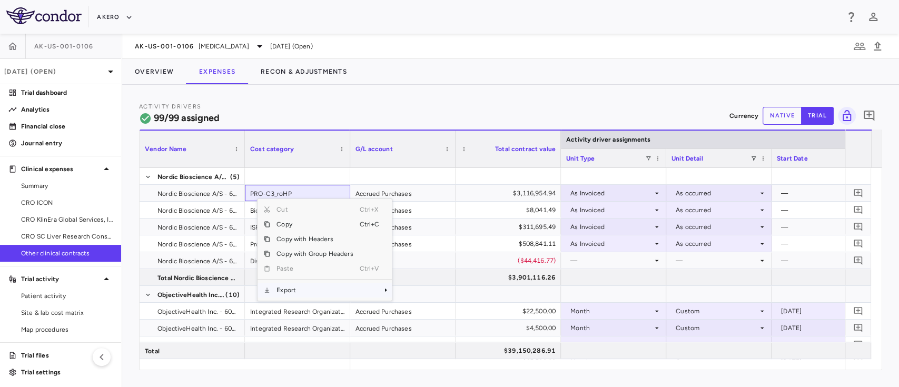
click at [278, 292] on span "Export" at bounding box center [314, 290] width 89 height 15
click at [407, 314] on span "Excel Export" at bounding box center [426, 308] width 49 height 15
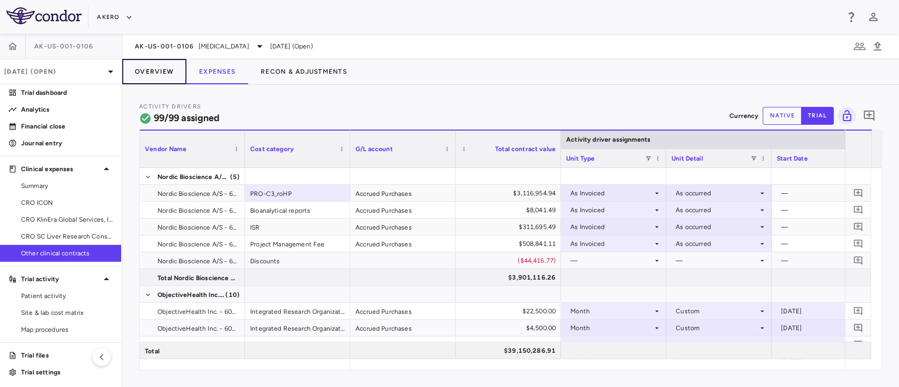
click at [155, 68] on button "Overview" at bounding box center [154, 71] width 64 height 25
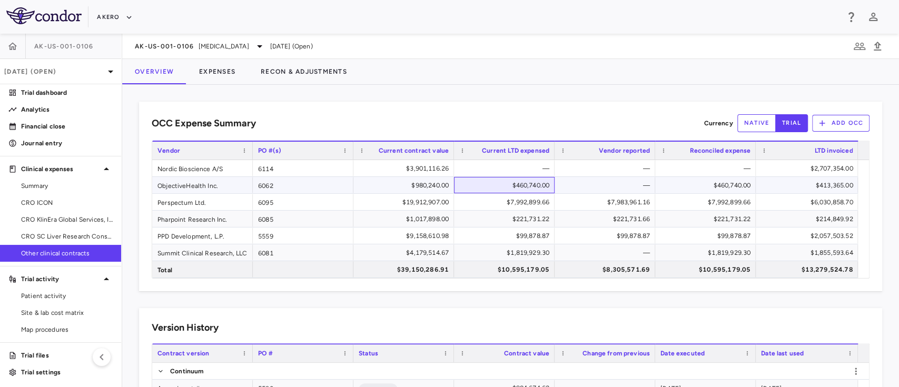
click at [536, 183] on div "$460,740.00" at bounding box center [506, 185] width 86 height 17
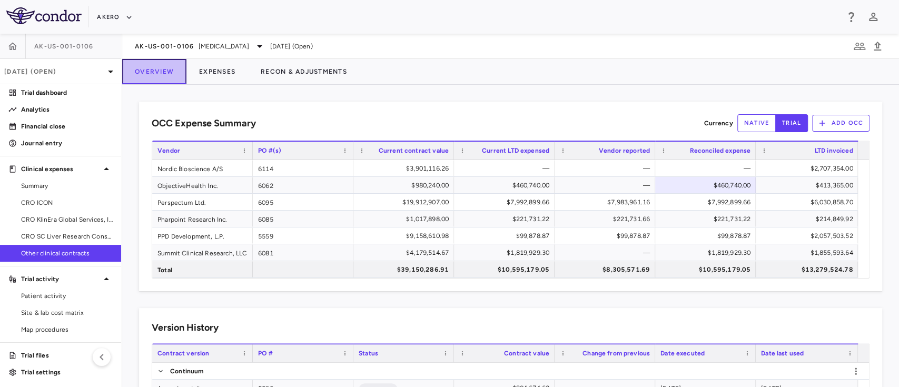
click at [166, 74] on button "Overview" at bounding box center [154, 71] width 64 height 25
